Goal: Communication & Community: Answer question/provide support

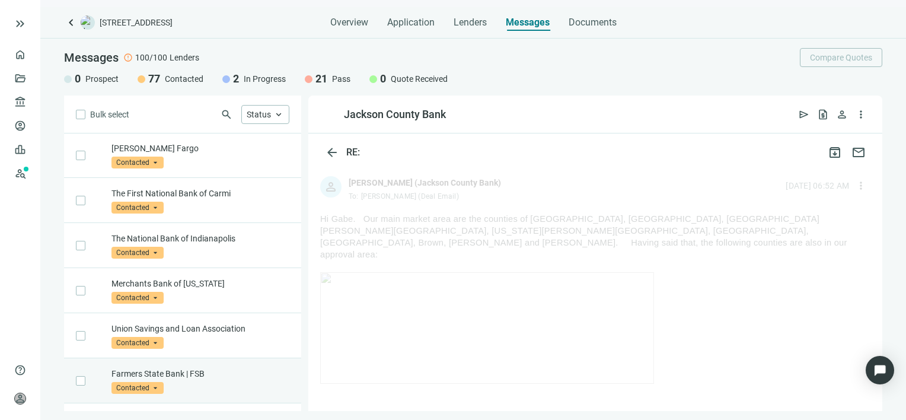
scroll to position [3356, 0]
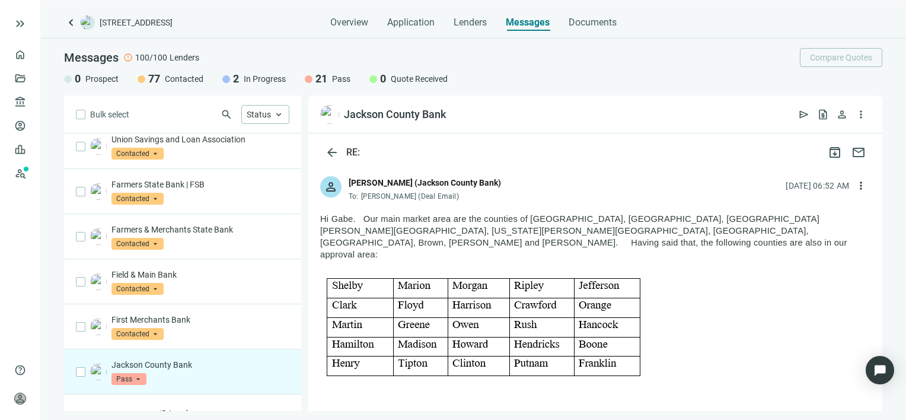
click at [532, 310] on img at bounding box center [487, 327] width 334 height 111
click at [536, 333] on img at bounding box center [487, 327] width 334 height 111
drag, startPoint x: 434, startPoint y: 231, endPoint x: 363, endPoint y: 224, distance: 70.9
click at [363, 224] on p "Hi Gabe. Our main market area are the counties of [GEOGRAPHIC_DATA], [GEOGRAPHI…" at bounding box center [595, 236] width 550 height 47
drag, startPoint x: 363, startPoint y: 224, endPoint x: 406, endPoint y: 216, distance: 43.3
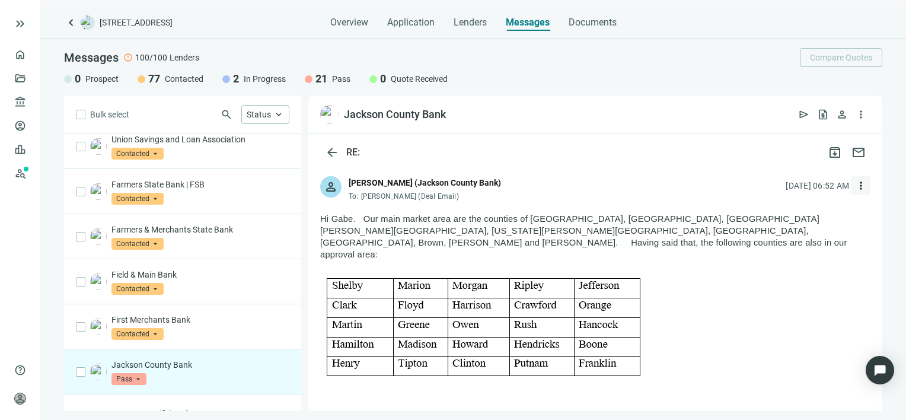
click at [855, 185] on span "more_vert" at bounding box center [861, 186] width 12 height 12
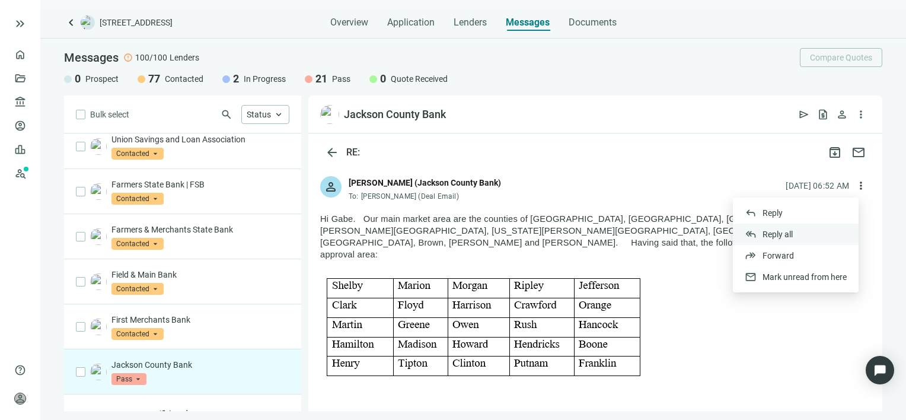
click at [769, 234] on span "Reply all" at bounding box center [778, 233] width 30 height 9
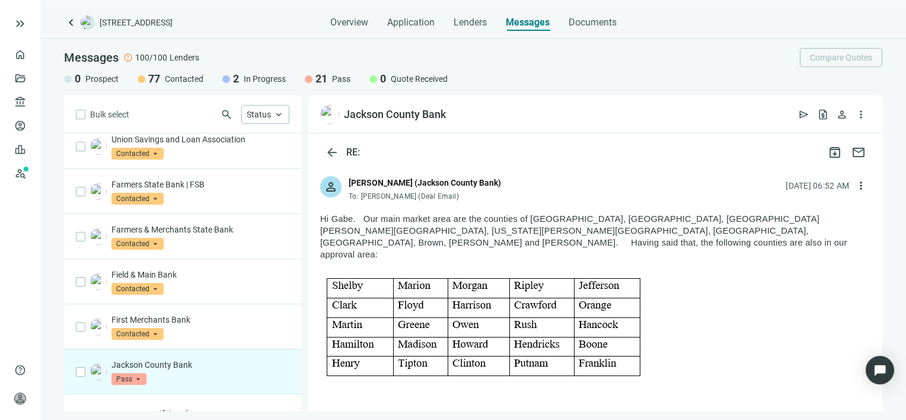
type textarea "**********"
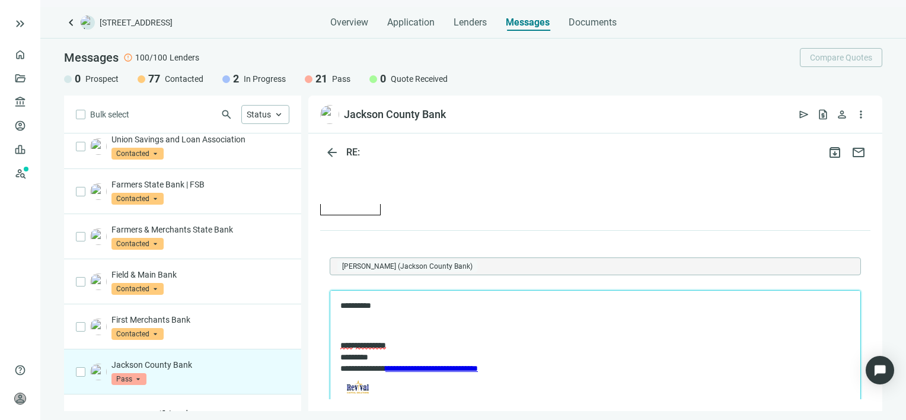
scroll to position [2614, 0]
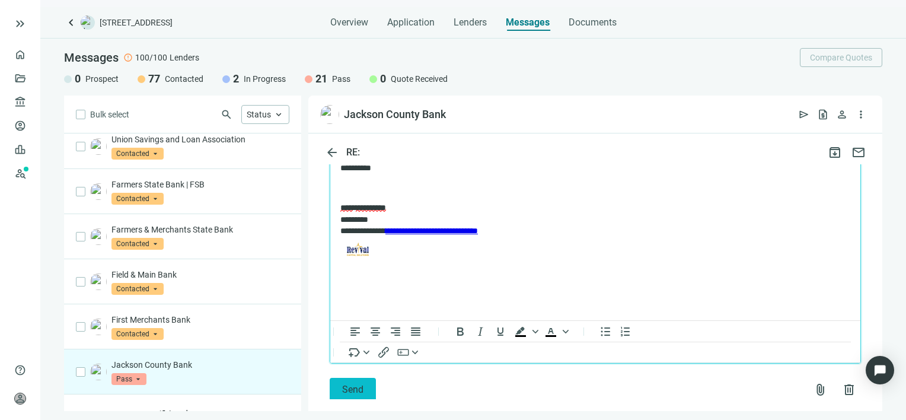
click at [348, 384] on span "Send" at bounding box center [352, 389] width 21 height 11
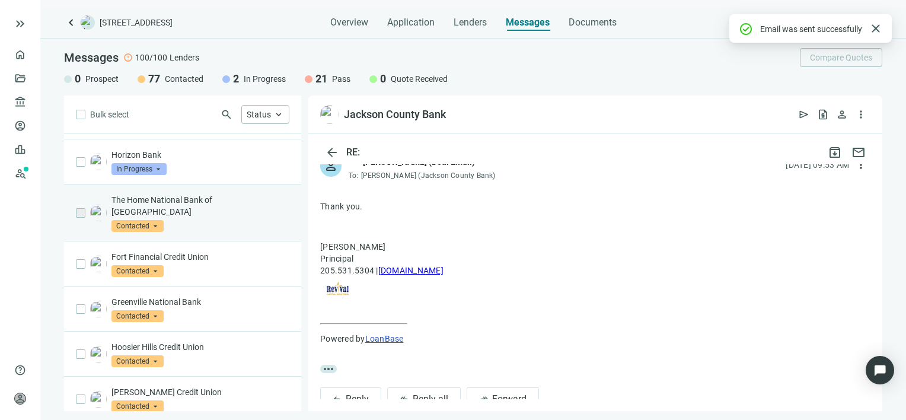
scroll to position [0, 0]
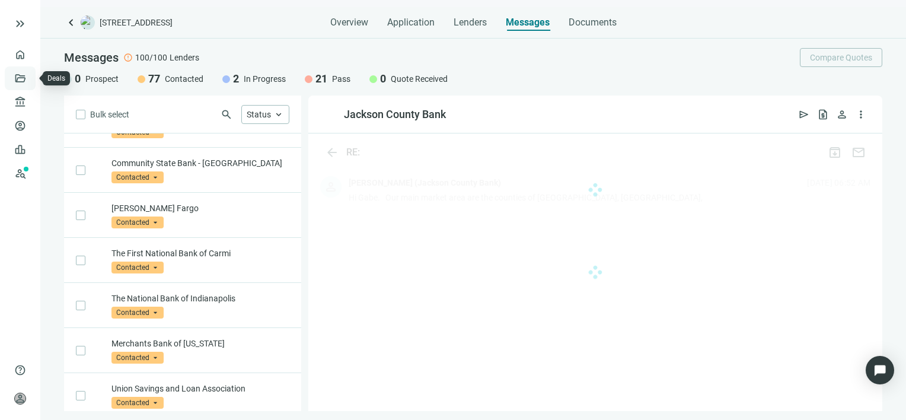
scroll to position [3356, 0]
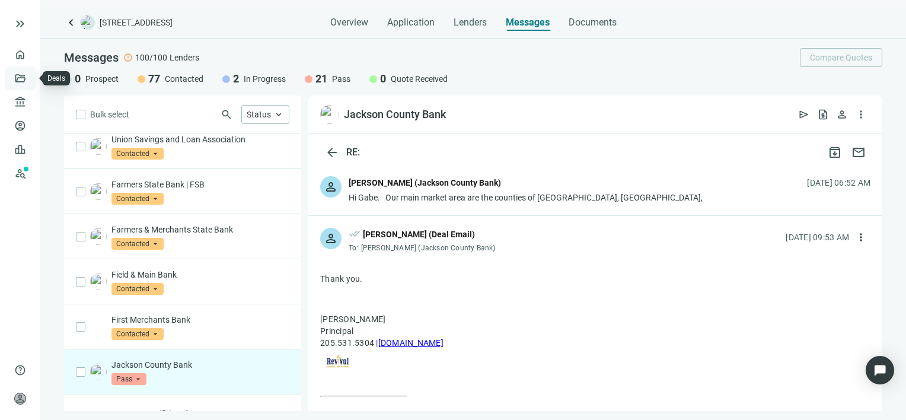
click at [30, 78] on link "Deals" at bounding box center [40, 78] width 21 height 9
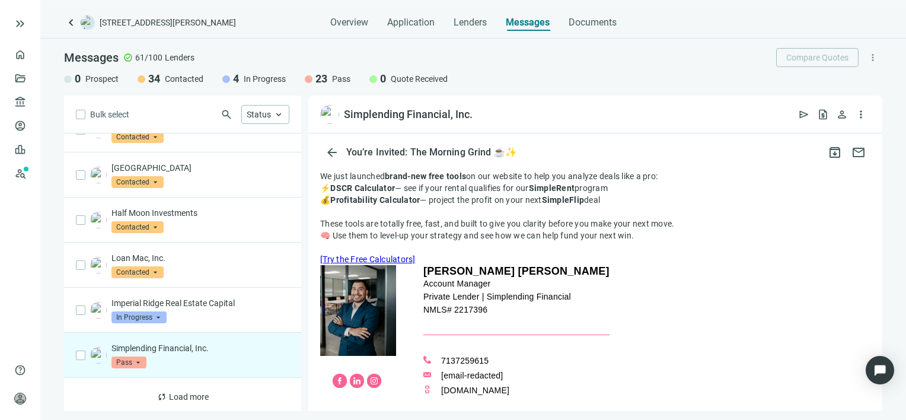
scroll to position [237, 0]
